Goal: Transaction & Acquisition: Purchase product/service

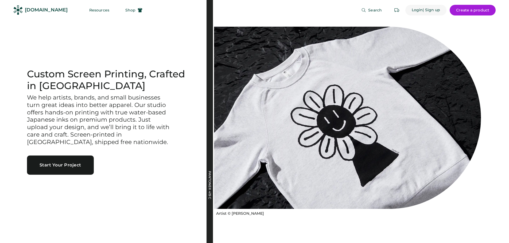
click at [419, 10] on div "Login" at bounding box center [417, 9] width 11 height 5
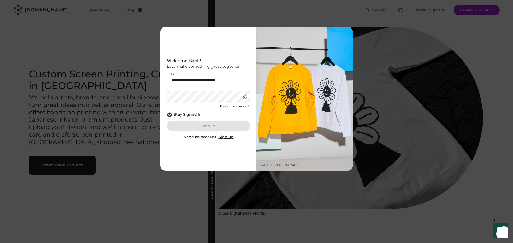
type input "**********"
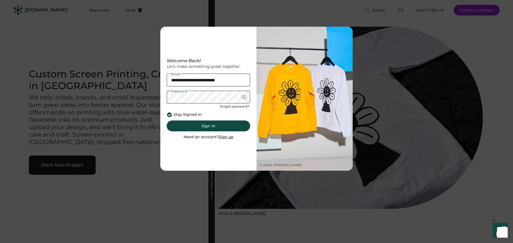
click at [203, 128] on button "Sign in" at bounding box center [208, 126] width 83 height 11
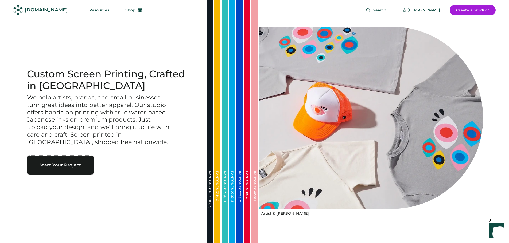
click at [55, 167] on button "Start Your Project" at bounding box center [60, 165] width 67 height 19
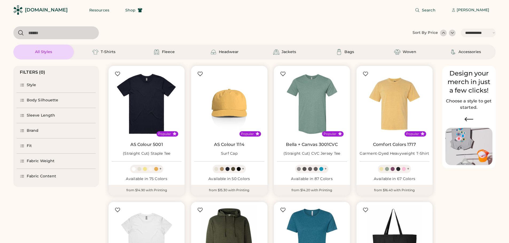
select select "*****"
select select "*"
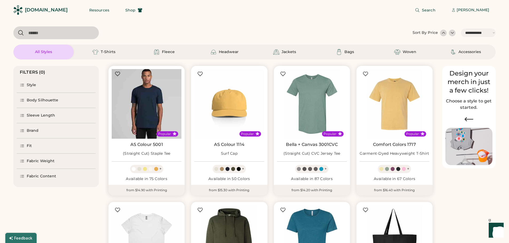
click at [165, 119] on img at bounding box center [147, 104] width 70 height 70
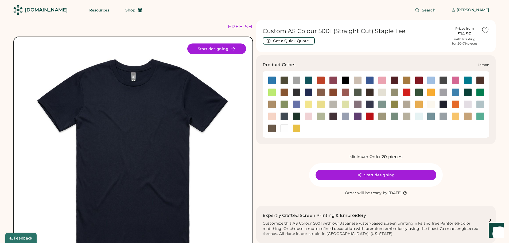
click at [306, 107] on div at bounding box center [308, 104] width 8 height 8
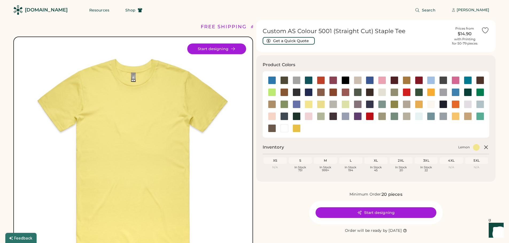
click at [229, 52] on button "Start designing" at bounding box center [216, 49] width 59 height 11
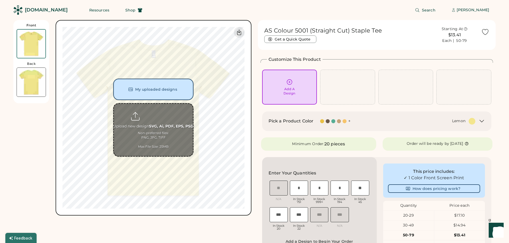
click at [162, 85] on button "My uploaded designs" at bounding box center [153, 89] width 80 height 21
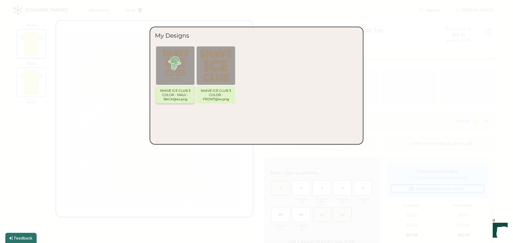
click at [179, 72] on img at bounding box center [175, 66] width 32 height 32
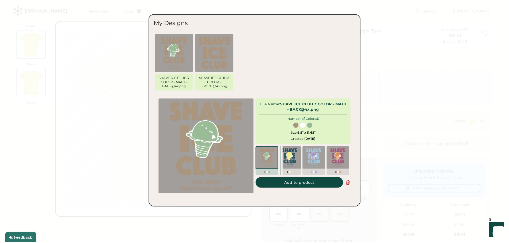
scroll to position [0, 102]
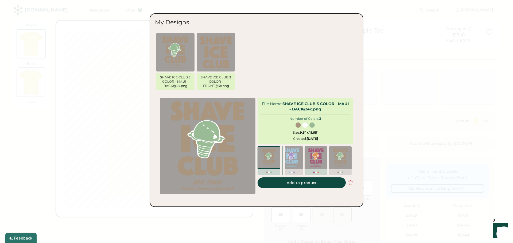
click at [314, 161] on img at bounding box center [316, 157] width 18 height 18
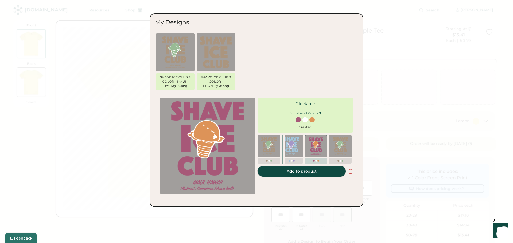
click at [307, 177] on button "Add to product" at bounding box center [301, 171] width 88 height 11
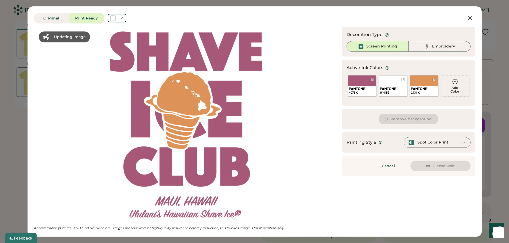
click at [410, 200] on div "Updating Image Approximated print result with active ink colors. Designs are re…" at bounding box center [254, 129] width 441 height 204
click at [467, 17] on icon at bounding box center [470, 18] width 6 height 6
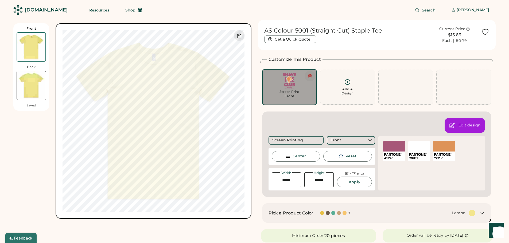
click at [307, 76] on icon at bounding box center [309, 76] width 5 height 5
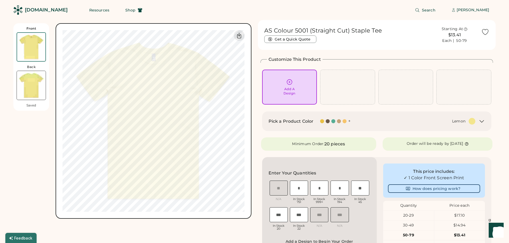
click at [298, 88] on div "Add A Design" at bounding box center [290, 87] width 48 height 17
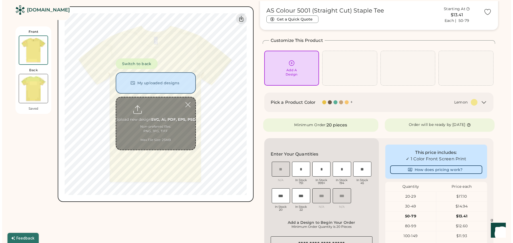
scroll to position [23, 0]
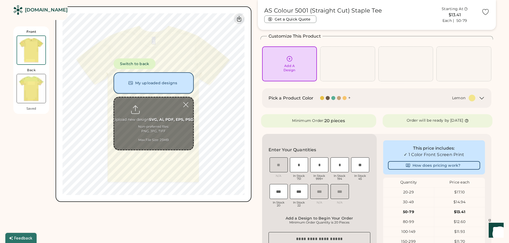
click at [168, 84] on button "My uploaded designs" at bounding box center [154, 82] width 80 height 21
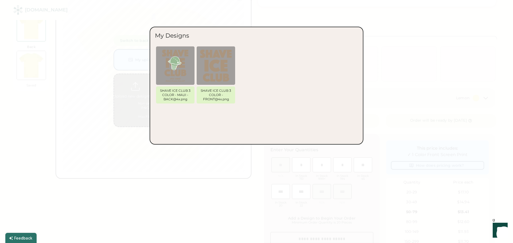
click at [179, 72] on img at bounding box center [175, 66] width 32 height 32
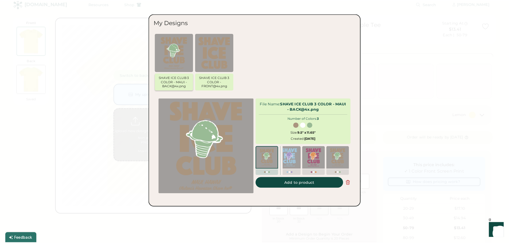
scroll to position [6, 0]
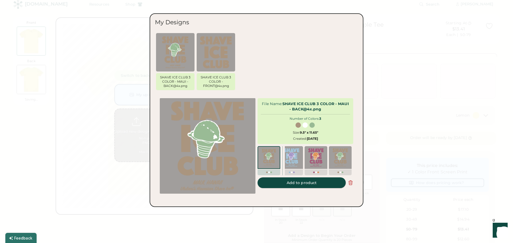
click at [275, 186] on button "Add to product" at bounding box center [301, 183] width 88 height 11
click at [276, 188] on button "Add to product" at bounding box center [301, 183] width 88 height 11
type input "****"
type input "*****"
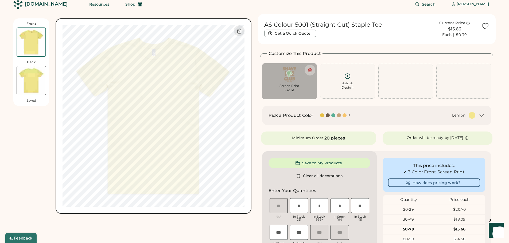
click at [361, 119] on div "Lemon" at bounding box center [416, 115] width 119 height 7
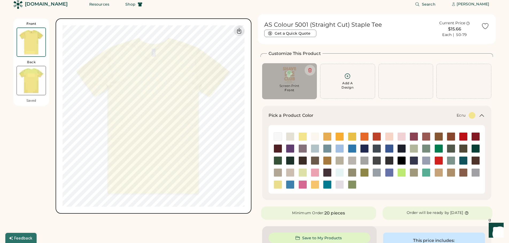
click at [293, 136] on img at bounding box center [290, 137] width 8 height 8
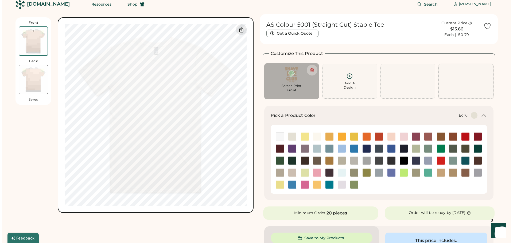
scroll to position [33, 0]
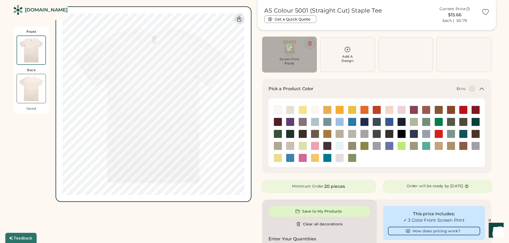
click at [311, 43] on icon at bounding box center [309, 43] width 5 height 5
type input "****"
type input "*****"
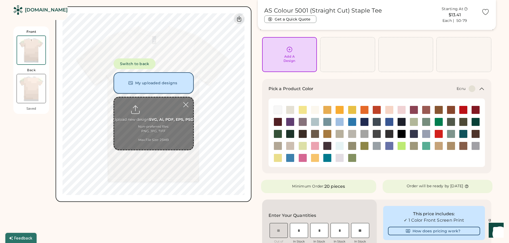
click at [162, 83] on button "My uploaded designs" at bounding box center [154, 82] width 80 height 21
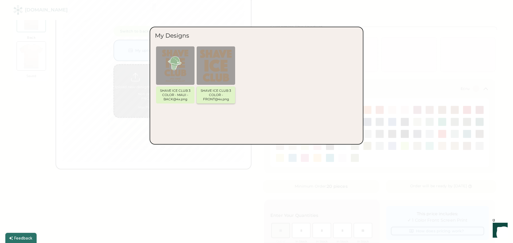
click at [223, 71] on img at bounding box center [216, 66] width 32 height 32
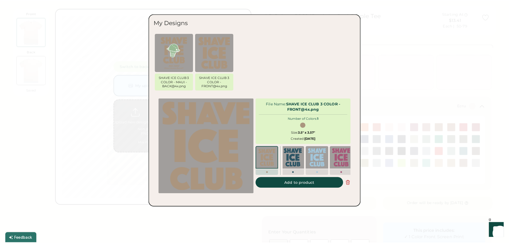
scroll to position [0, 72]
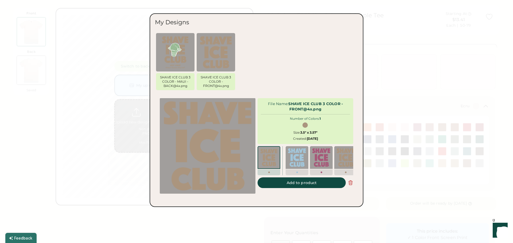
click at [406, 85] on div at bounding box center [256, 121] width 513 height 243
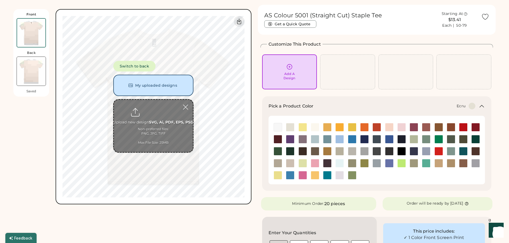
click at [286, 73] on div "Add A Design" at bounding box center [289, 76] width 12 height 9
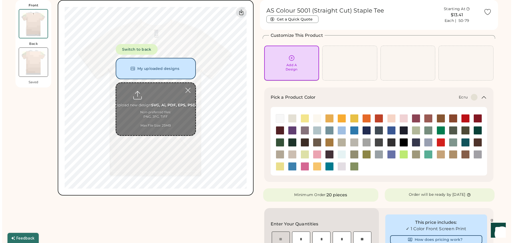
scroll to position [24, 0]
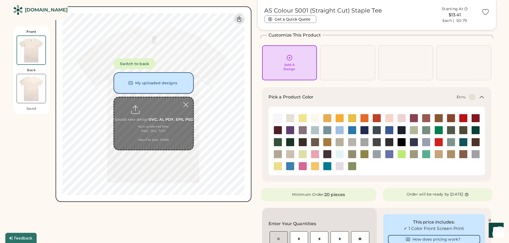
click at [171, 84] on button "My uploaded designs" at bounding box center [154, 82] width 80 height 21
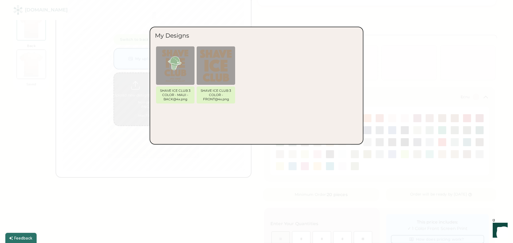
click at [396, 46] on div at bounding box center [256, 121] width 513 height 243
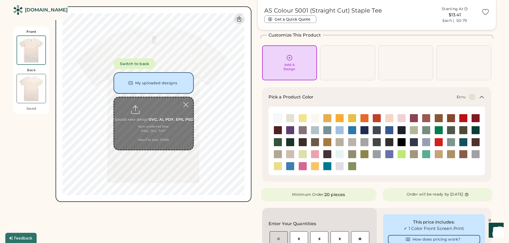
click at [137, 84] on button "My uploaded designs" at bounding box center [154, 82] width 80 height 21
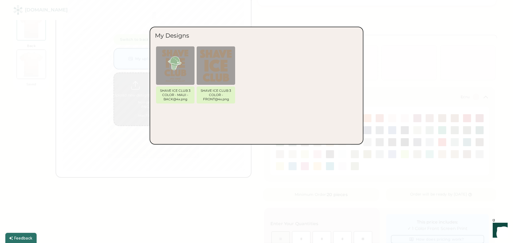
click at [169, 66] on img at bounding box center [175, 66] width 32 height 32
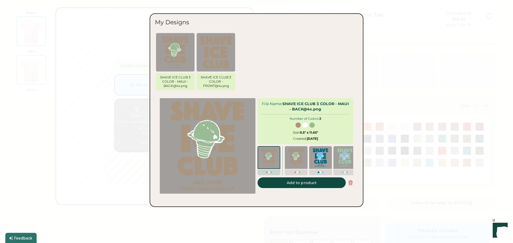
scroll to position [7, 0]
click at [219, 57] on img at bounding box center [216, 52] width 32 height 32
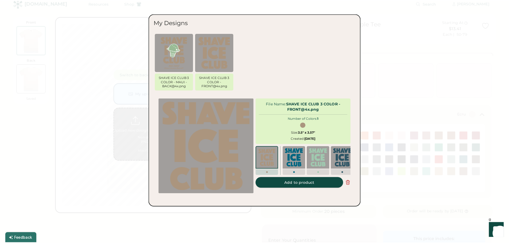
scroll to position [0, 0]
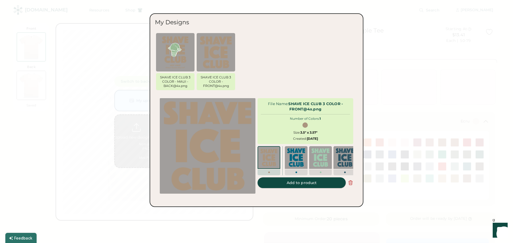
click at [307, 187] on button "Add to product" at bounding box center [301, 183] width 88 height 11
click at [289, 187] on button "Add to product" at bounding box center [301, 183] width 88 height 11
click at [235, 44] on div "SHAVE ICE CLUB 3 COLOR - FRONT@4x.png" at bounding box center [216, 63] width 41 height 61
click at [226, 46] on img at bounding box center [216, 52] width 32 height 32
click at [374, 56] on div at bounding box center [256, 121] width 513 height 243
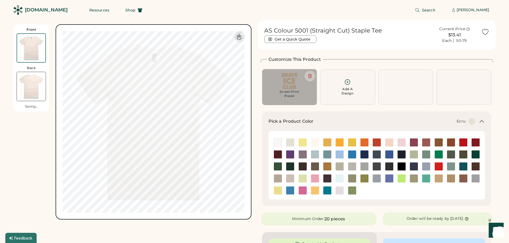
type input "****"
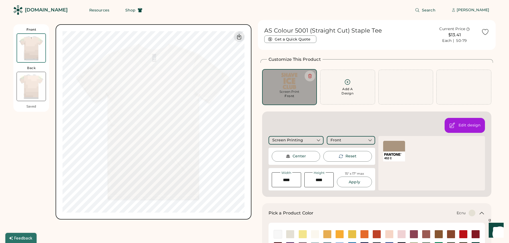
click at [38, 86] on img at bounding box center [31, 86] width 29 height 29
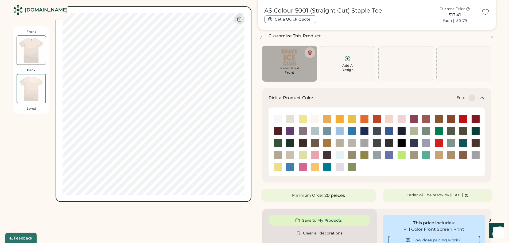
scroll to position [24, 0]
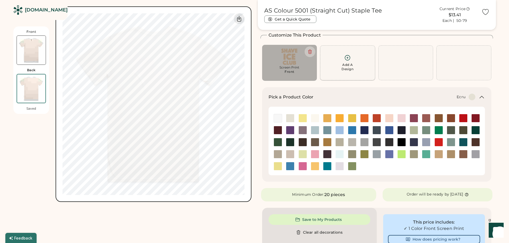
click at [332, 64] on div "Add A Design" at bounding box center [347, 62] width 48 height 17
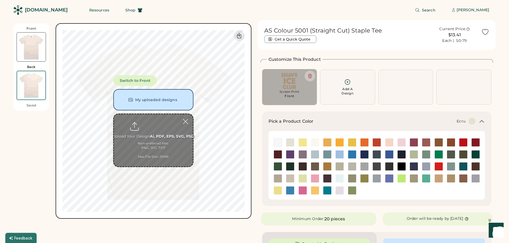
scroll to position [0, 0]
click at [27, 51] on img at bounding box center [31, 47] width 29 height 29
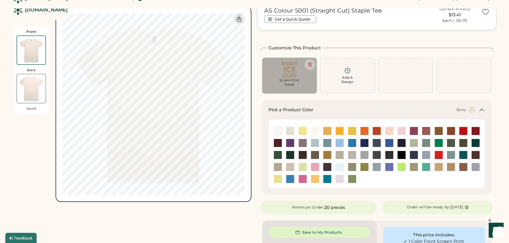
scroll to position [23, 0]
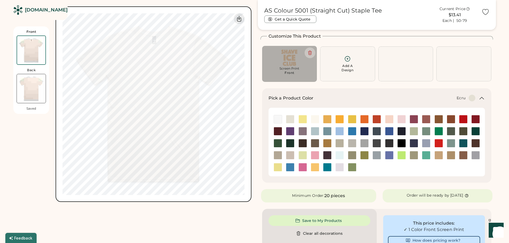
type input "****"
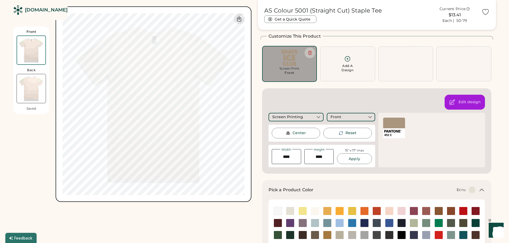
click at [23, 87] on img at bounding box center [31, 88] width 29 height 29
type input "****"
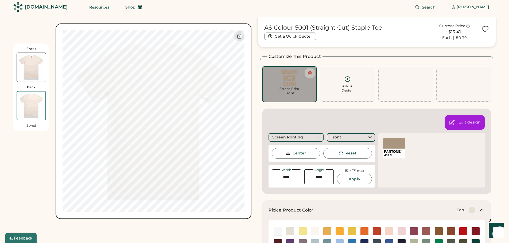
scroll to position [0, 0]
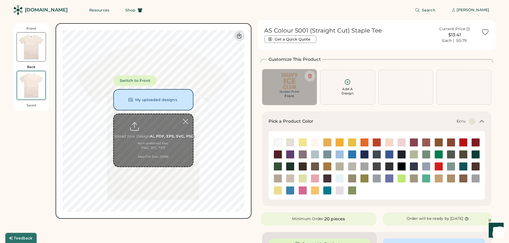
click at [343, 84] on div "Add A Design" at bounding box center [347, 87] width 48 height 17
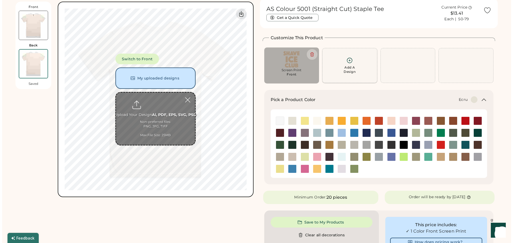
scroll to position [23, 0]
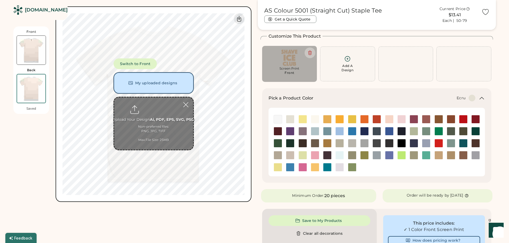
click at [152, 82] on button "My uploaded designs" at bounding box center [154, 82] width 80 height 21
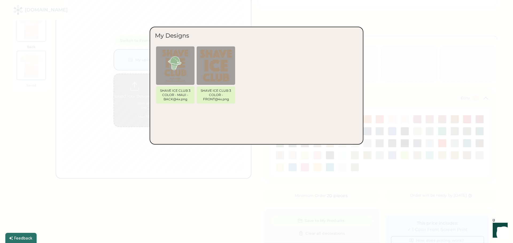
click at [178, 73] on img at bounding box center [175, 66] width 32 height 32
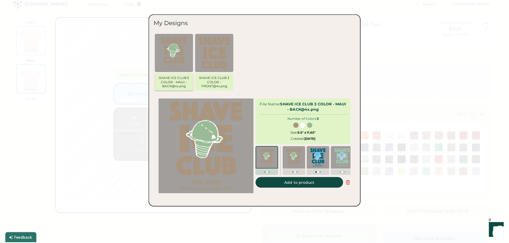
scroll to position [6, 0]
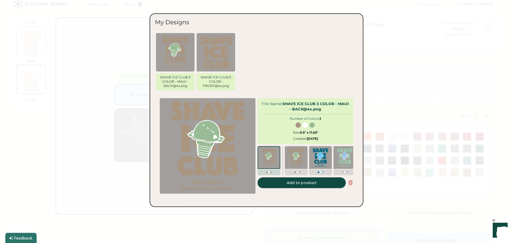
click at [279, 187] on button "Add to product" at bounding box center [301, 183] width 88 height 11
type input "****"
type input "*****"
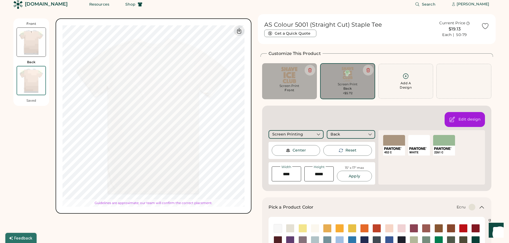
type input "*****"
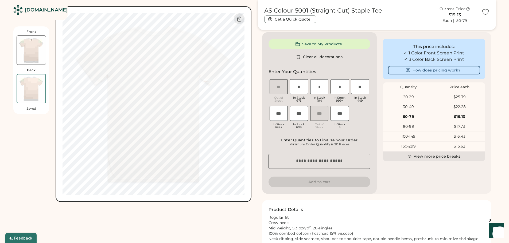
scroll to position [220, 0]
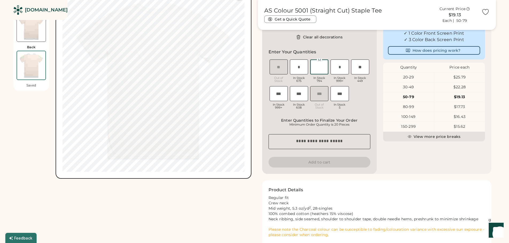
click at [316, 64] on input "input" at bounding box center [319, 67] width 18 height 15
click at [335, 52] on div "Enter Your Quantities XS Out of Stock S In Stock 675 M In Stock 794 L In Stock …" at bounding box center [319, 80] width 102 height 63
click at [320, 66] on input "input" at bounding box center [319, 67] width 18 height 15
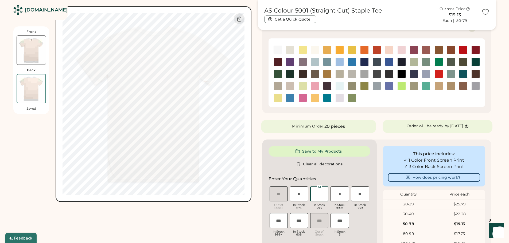
scroll to position [0, 0]
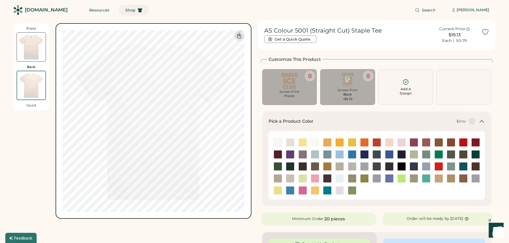
click at [119, 7] on button "Shop" at bounding box center [134, 10] width 30 height 11
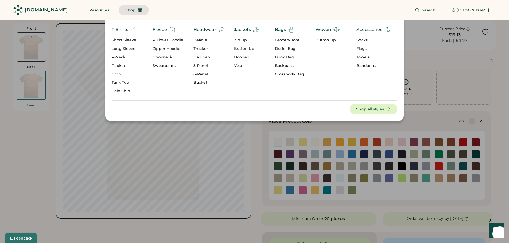
click at [127, 31] on div "T-Shirts" at bounding box center [120, 29] width 17 height 6
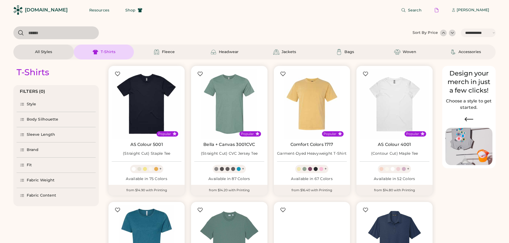
select select "*****"
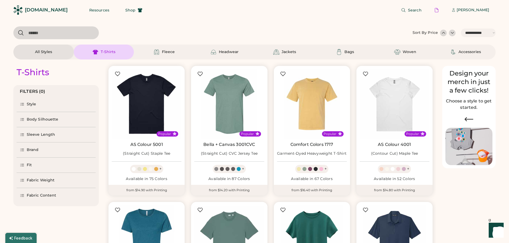
click at [57, 50] on div "All Styles" at bounding box center [43, 52] width 60 height 15
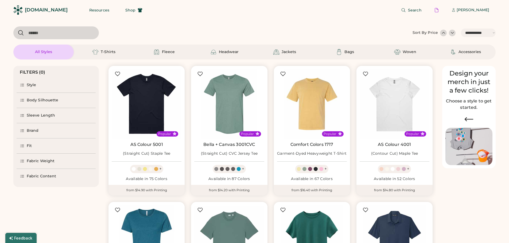
select select "*"
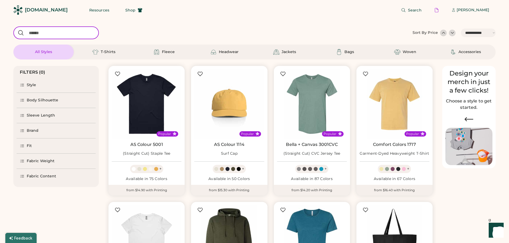
click at [53, 33] on input "input" at bounding box center [55, 32] width 85 height 13
click at [33, 12] on div "[DOMAIN_NAME]" at bounding box center [46, 10] width 43 height 7
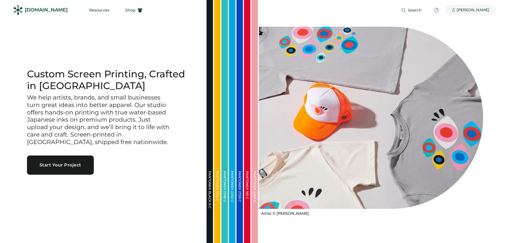
click at [475, 10] on div "[PERSON_NAME]" at bounding box center [472, 9] width 33 height 5
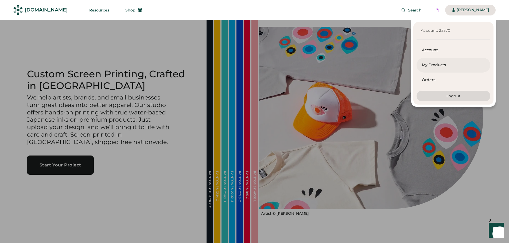
click at [423, 64] on div "My Products" at bounding box center [453, 64] width 63 height 5
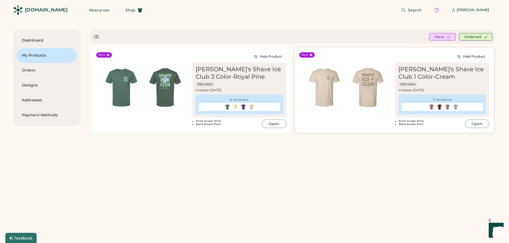
scroll to position [0, 8]
click at [405, 182] on div "Dashboard My Products Orders Designs Addresses Payment Methods New Ordered New …" at bounding box center [254, 137] width 482 height 214
click at [479, 122] on button "Open" at bounding box center [477, 124] width 24 height 9
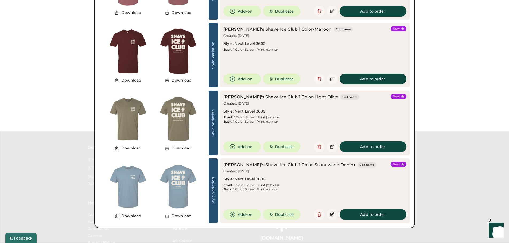
scroll to position [134, 0]
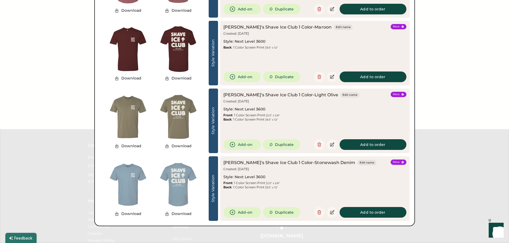
click at [448, 70] on div at bounding box center [254, 121] width 509 height 243
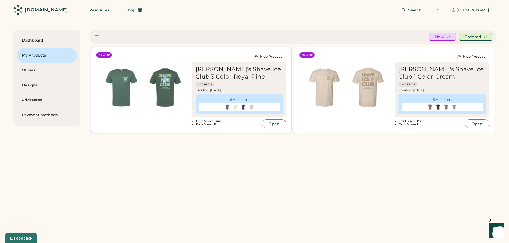
click at [240, 68] on div "[PERSON_NAME]'s Shave Ice Club 3 Color-Royal Pine" at bounding box center [240, 73] width 88 height 15
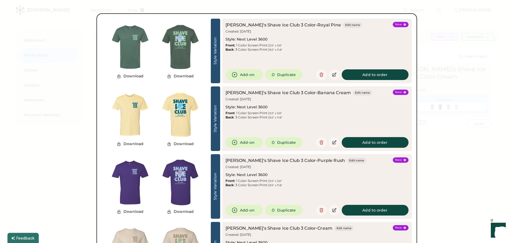
scroll to position [160, 0]
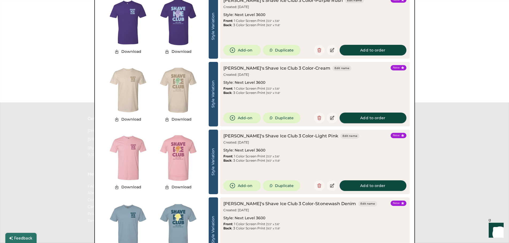
click at [366, 120] on button "Add to order" at bounding box center [372, 118] width 67 height 11
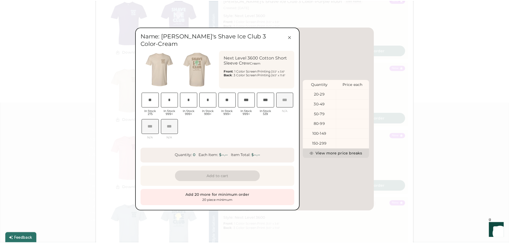
scroll to position [0, 10]
click at [291, 38] on icon at bounding box center [291, 36] width 5 height 5
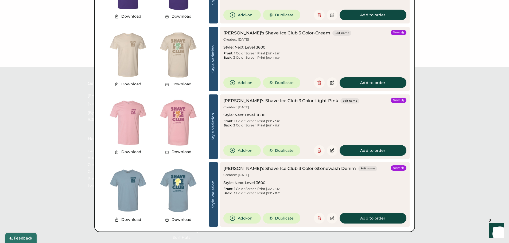
scroll to position [187, 0]
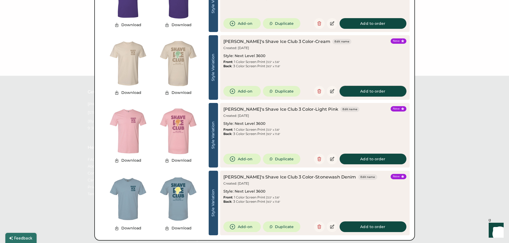
click at [370, 90] on button "Add to order" at bounding box center [372, 91] width 67 height 11
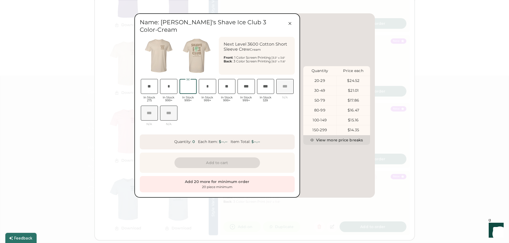
click at [190, 84] on input "input" at bounding box center [187, 86] width 17 height 15
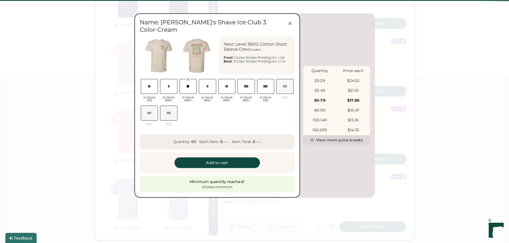
scroll to position [0, 16]
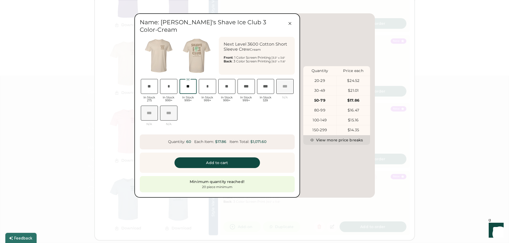
drag, startPoint x: 191, startPoint y: 81, endPoint x: 160, endPoint y: 82, distance: 31.3
click at [160, 82] on div "XS In Stock 275 S In Stock 999+ M In Stock 999+ L In Stock 999+ XL In Stock 999…" at bounding box center [217, 104] width 155 height 53
type input "**"
click at [171, 79] on input "input" at bounding box center [168, 86] width 17 height 15
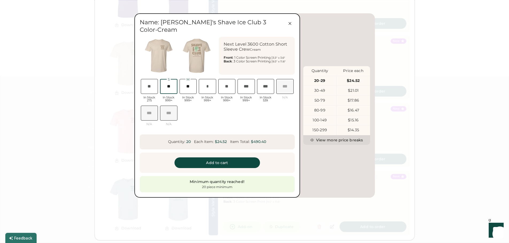
type input "**"
click at [204, 79] on input "input" at bounding box center [207, 86] width 17 height 15
type input "**"
click at [228, 81] on input "input" at bounding box center [226, 86] width 17 height 15
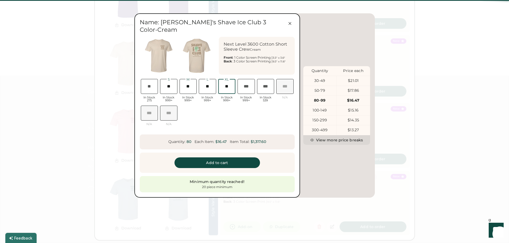
scroll to position [0, 16]
type input "**"
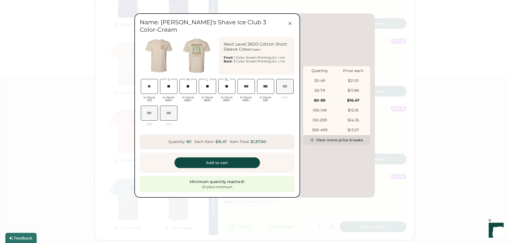
click at [230, 106] on div "XS In Stock 275 S In Stock 999+ M In Stock 999+ L In Stock 999+ XL In Stock 999…" at bounding box center [217, 104] width 155 height 53
click at [244, 158] on button "Add to cart" at bounding box center [216, 163] width 85 height 11
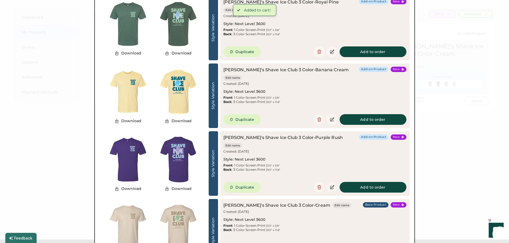
scroll to position [0, 0]
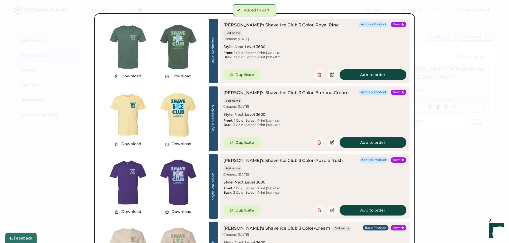
click at [440, 69] on div at bounding box center [254, 121] width 509 height 243
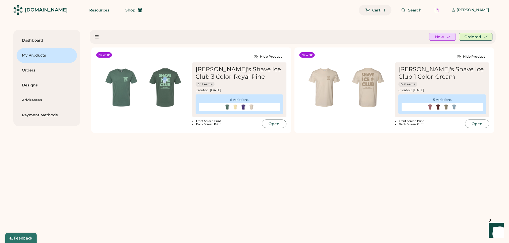
click at [391, 11] on button "Cart | 1" at bounding box center [375, 10] width 33 height 11
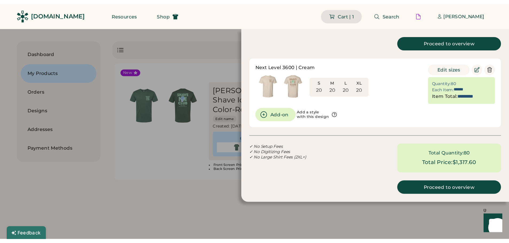
scroll to position [0, 8]
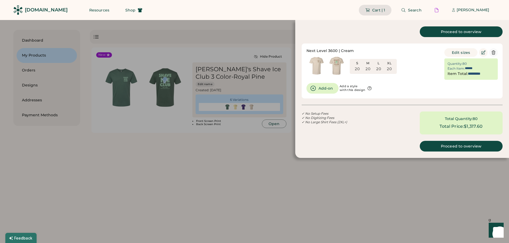
click at [495, 52] on icon at bounding box center [493, 52] width 5 height 5
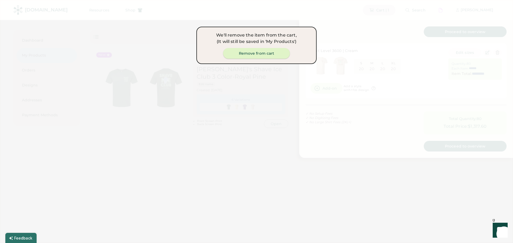
click at [267, 49] on button "Remove from cart" at bounding box center [256, 53] width 67 height 11
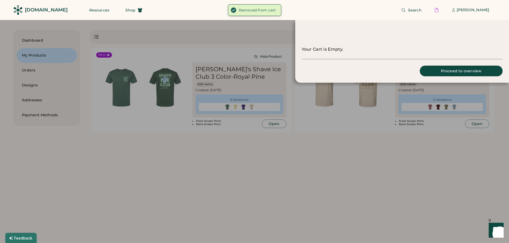
click at [348, 163] on div at bounding box center [254, 121] width 509 height 243
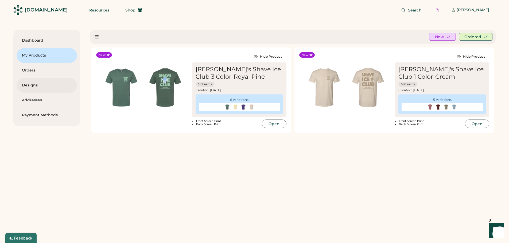
click at [56, 86] on div "Designs" at bounding box center [47, 85] width 50 height 5
